Goal: Communication & Community: Answer question/provide support

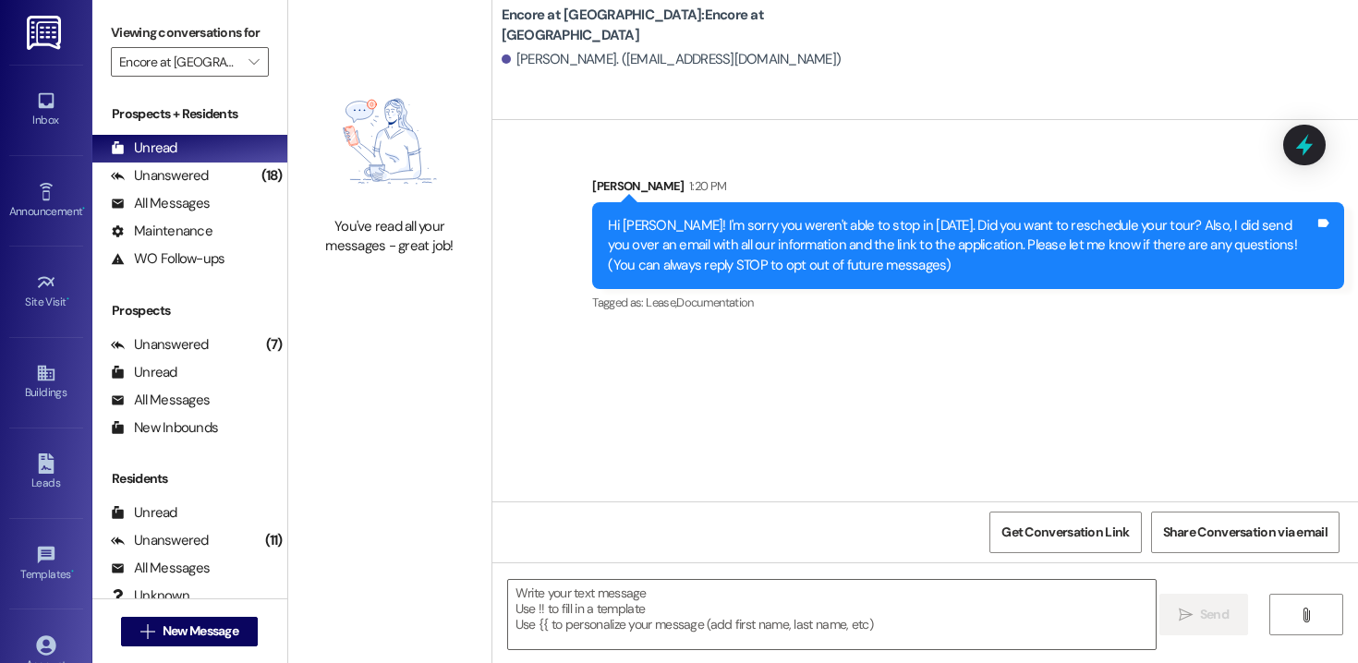
click at [228, 321] on div "Prospects" at bounding box center [189, 310] width 195 height 19
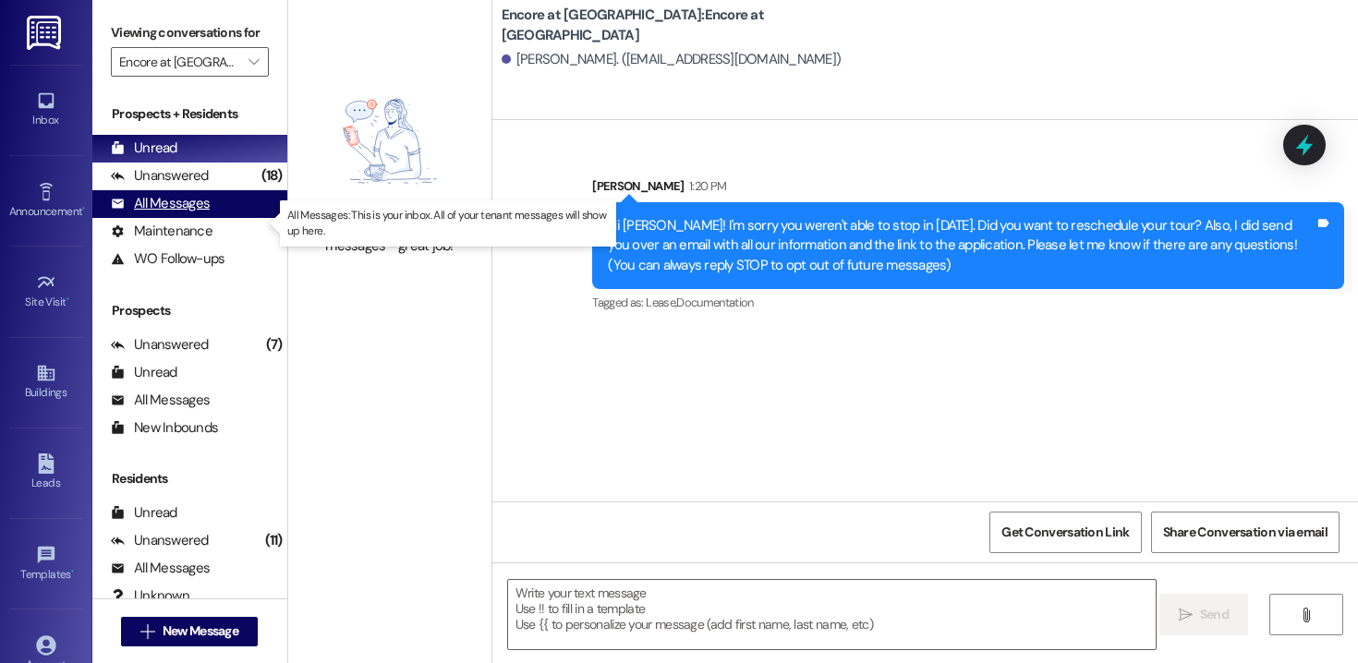
click at [183, 213] on div "All Messages" at bounding box center [160, 203] width 99 height 19
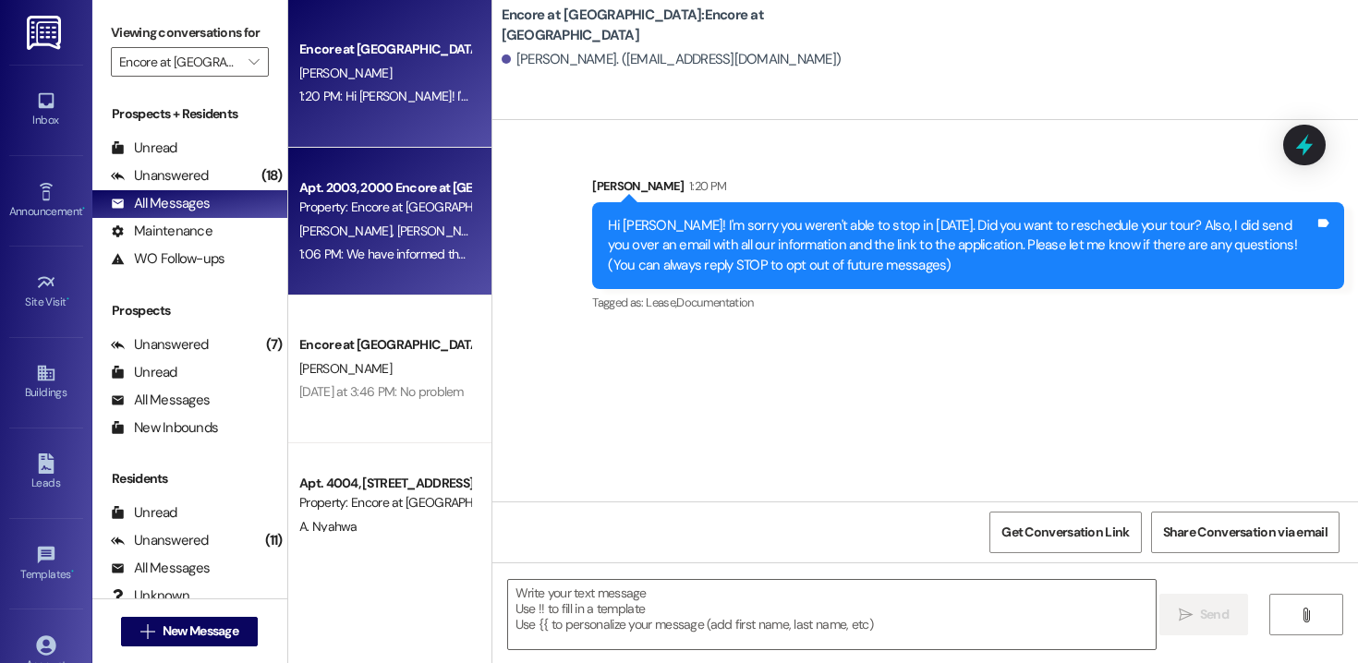
click at [381, 244] on div "1:06 PM: We have informed the postal office, and they will be fixing the issue.…" at bounding box center [385, 254] width 175 height 23
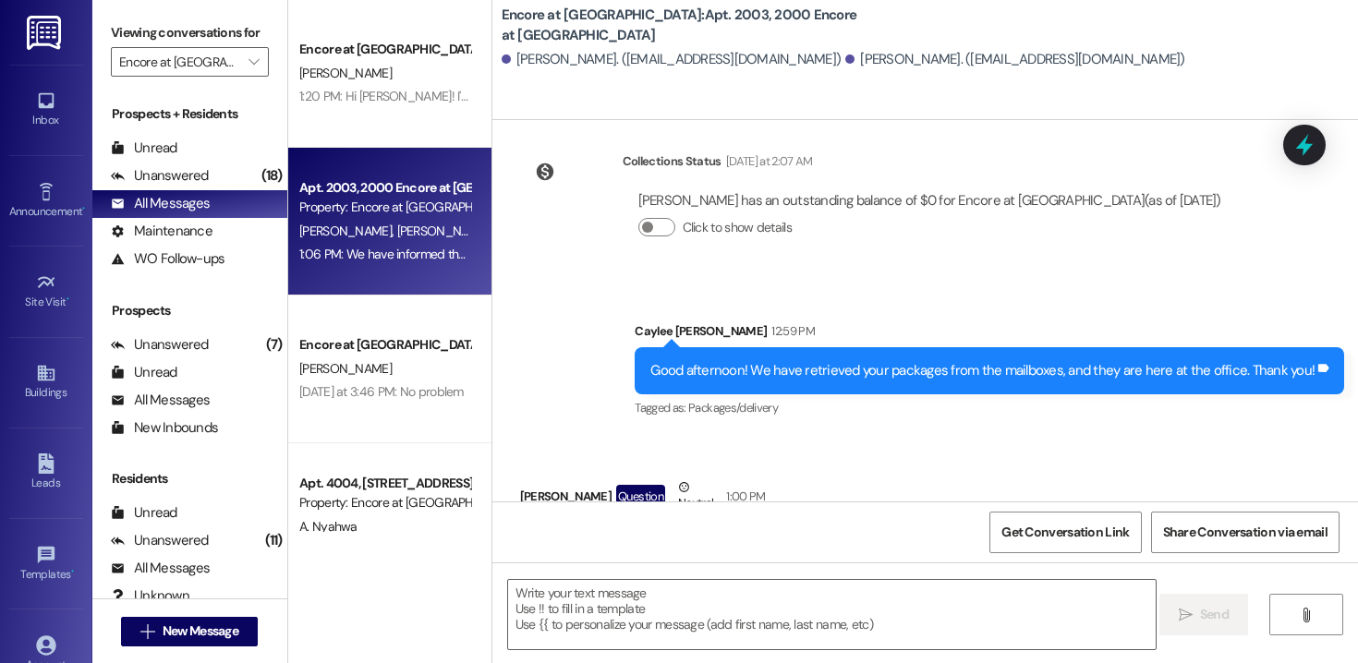
scroll to position [642, 0]
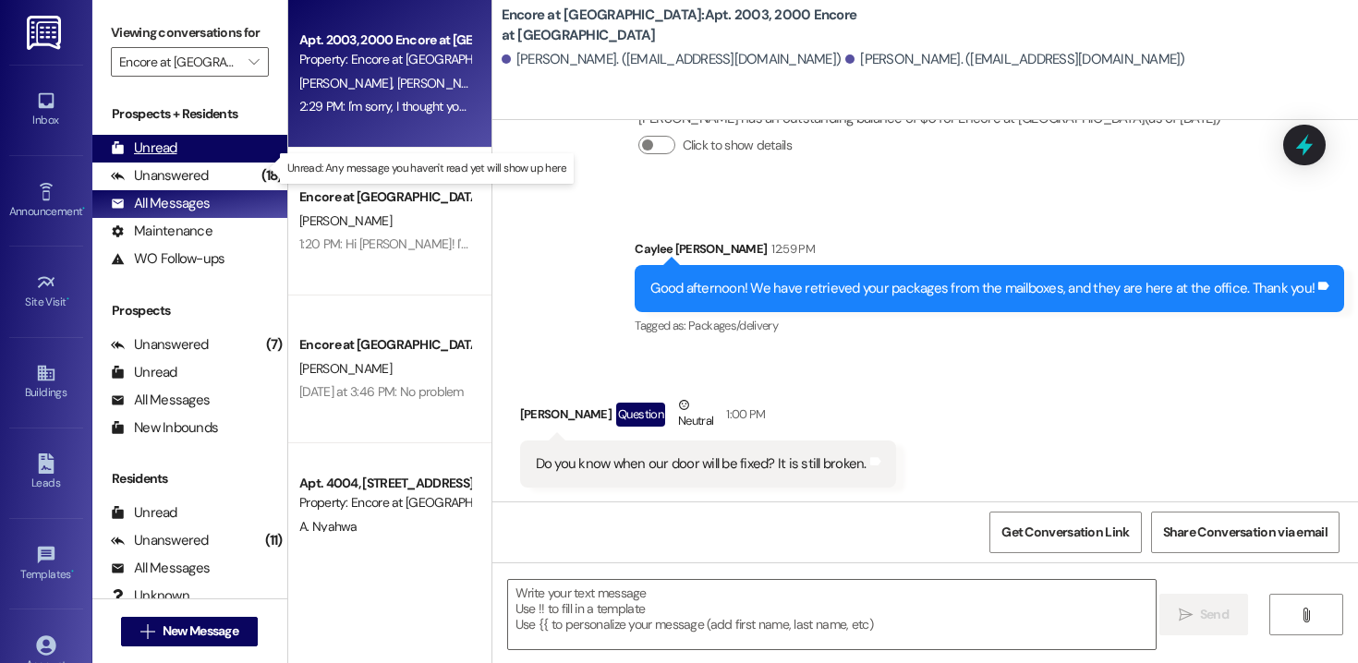
click at [176, 163] on div "Unread (0)" at bounding box center [189, 149] width 195 height 28
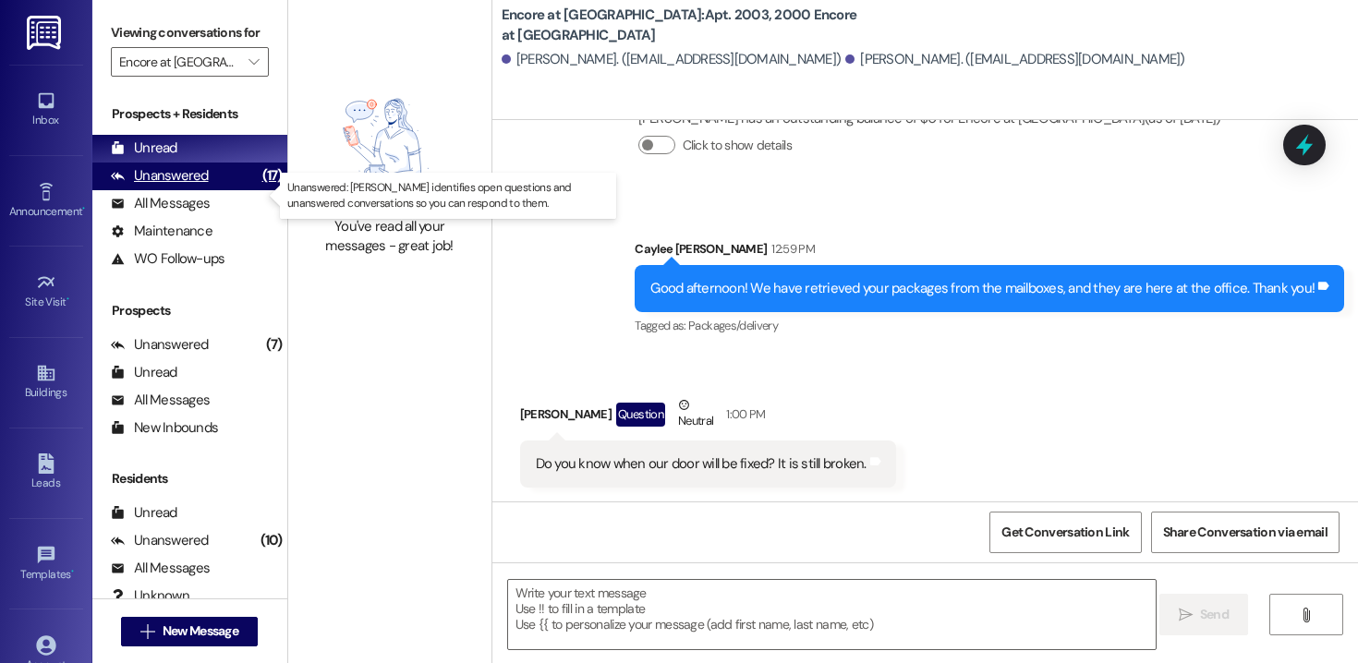
click at [152, 186] on div "Unanswered" at bounding box center [160, 175] width 98 height 19
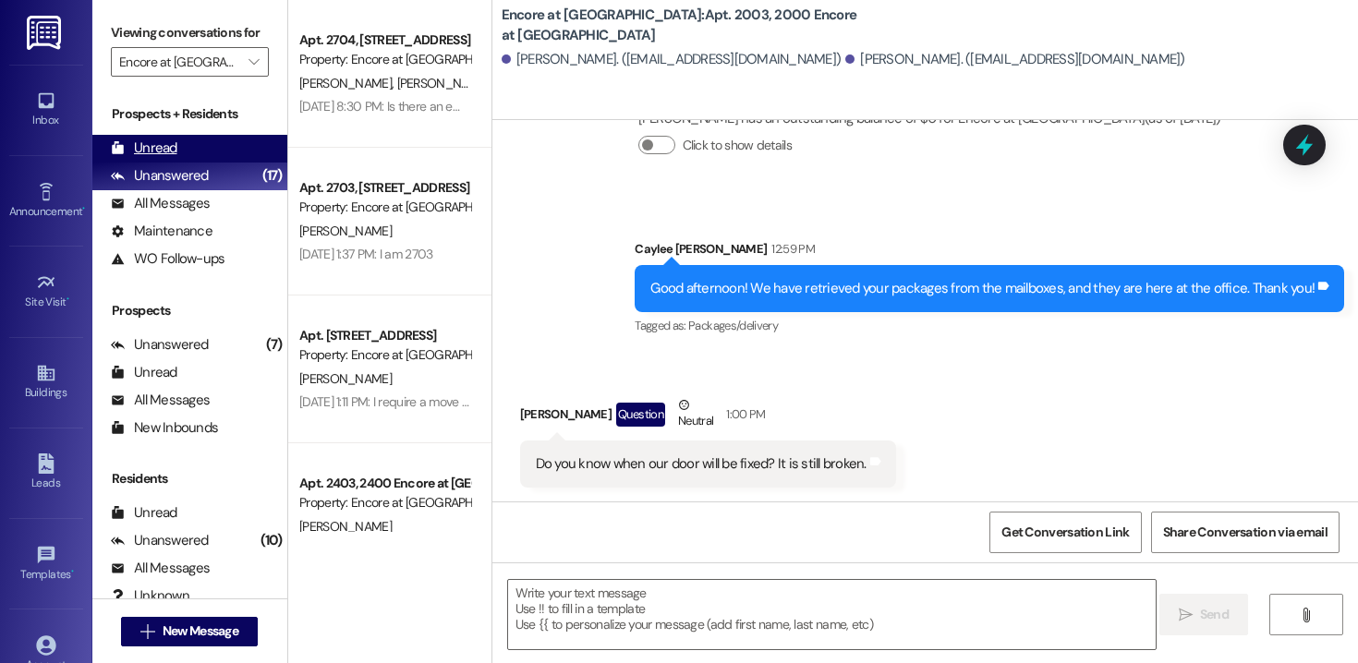
click at [174, 158] on div "Unread" at bounding box center [144, 148] width 67 height 19
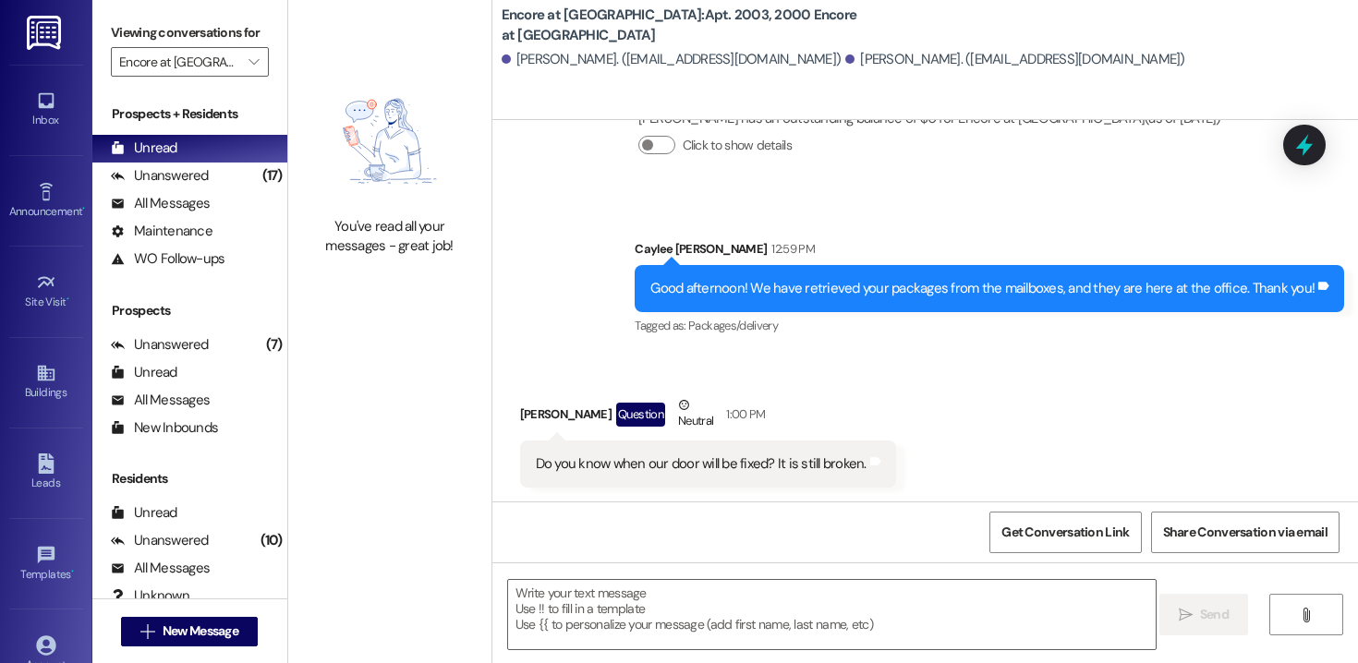
scroll to position [947, 0]
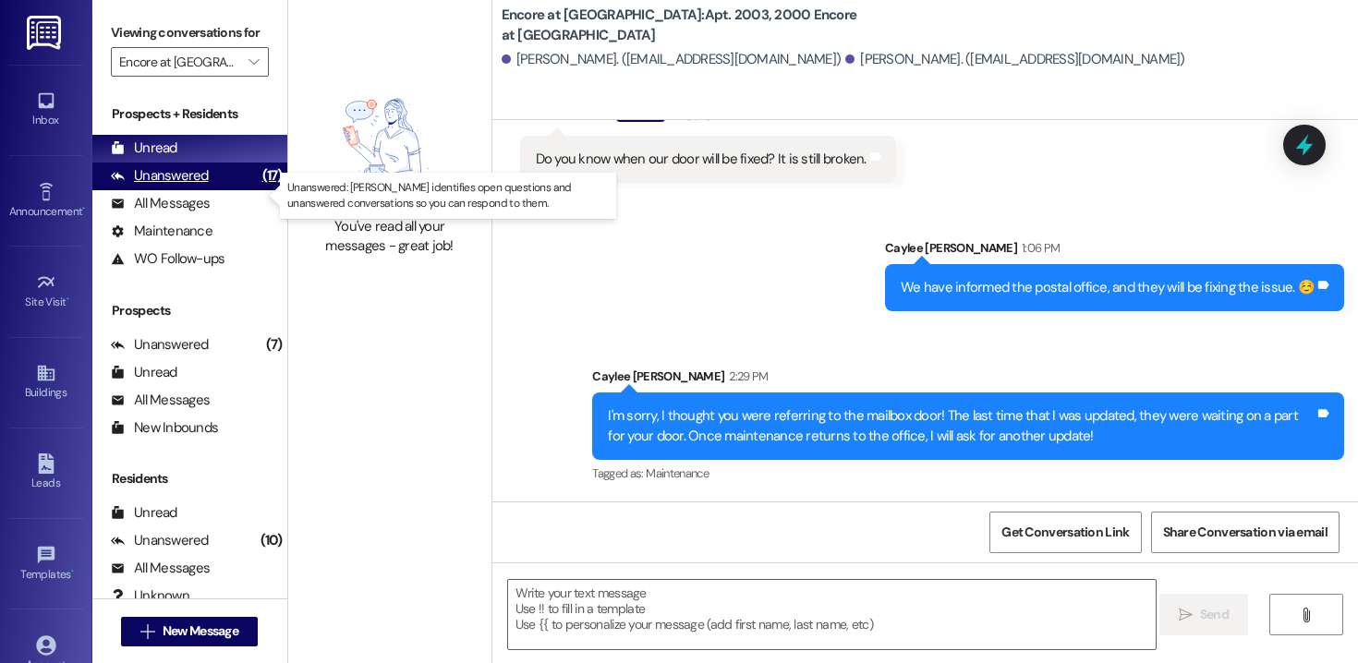
click at [184, 190] on div "Unanswered (17)" at bounding box center [189, 177] width 195 height 28
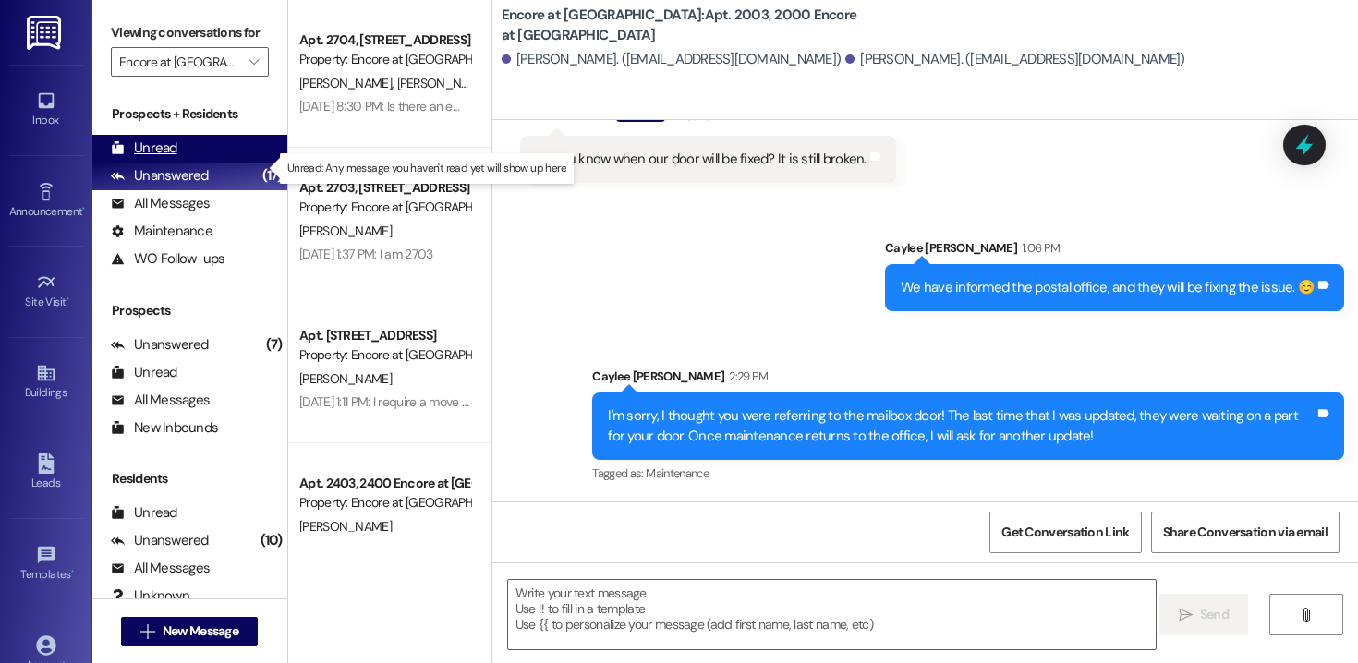
click at [171, 158] on div "Unread" at bounding box center [144, 148] width 67 height 19
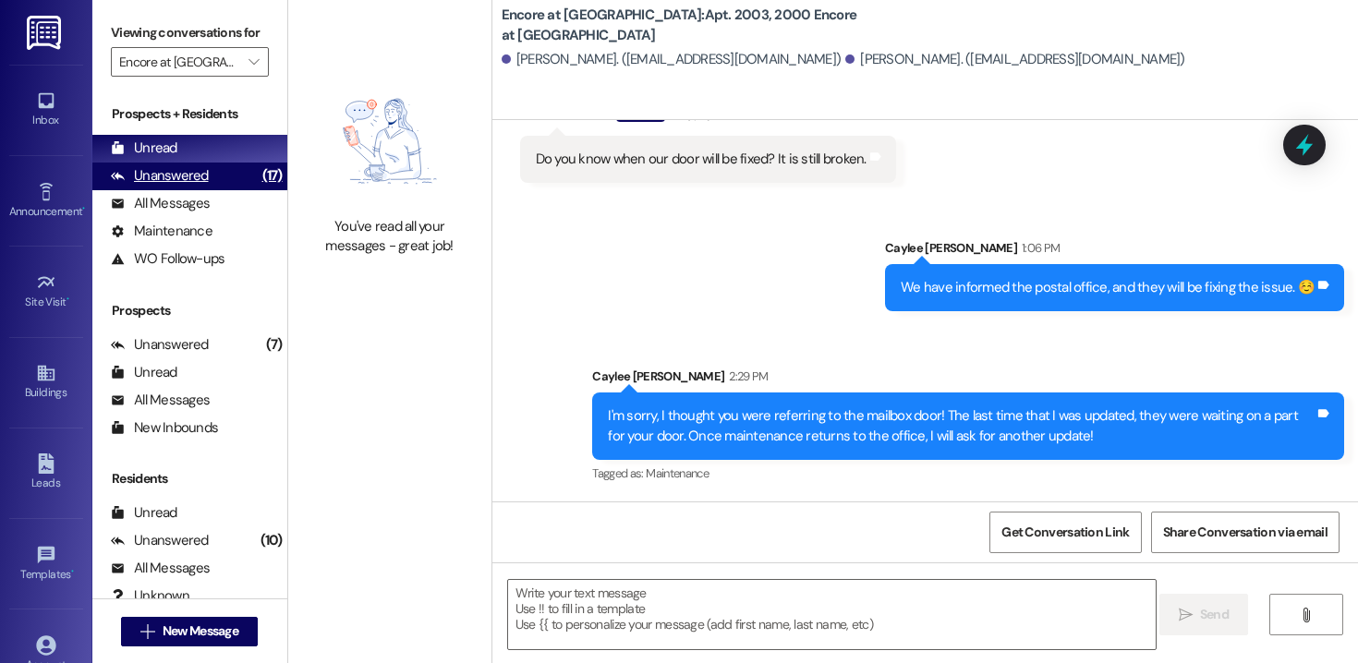
click at [189, 186] on div "Unanswered" at bounding box center [160, 175] width 98 height 19
